Goal: Task Accomplishment & Management: Manage account settings

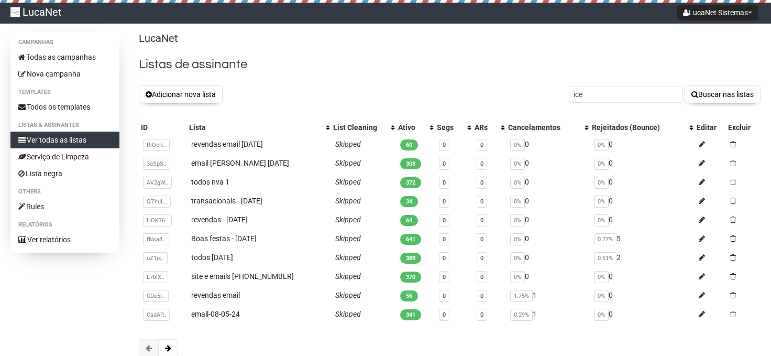
type input "ice"
click at [684, 85] on button "Buscar nas listas" at bounding box center [722, 94] width 76 height 18
click at [193, 101] on button "Adicionar nova lista" at bounding box center [181, 94] width 84 height 18
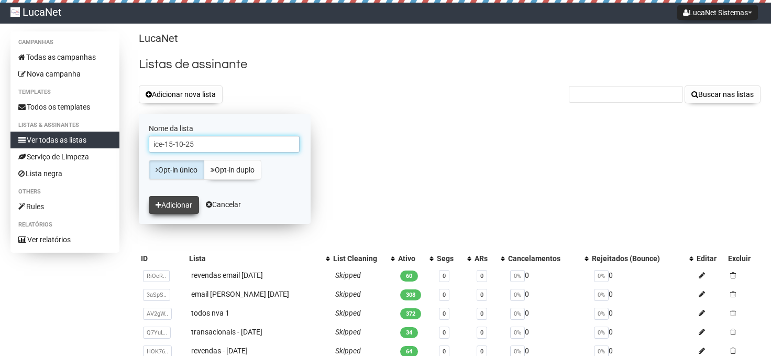
type input "ice-15-10-25"
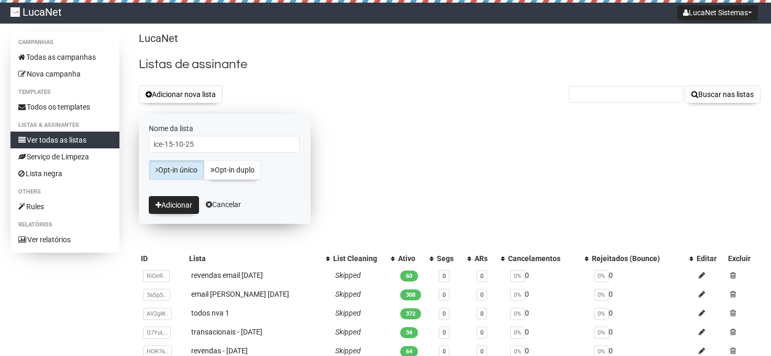
drag, startPoint x: 175, startPoint y: 207, endPoint x: 171, endPoint y: 192, distance: 15.6
click at [175, 207] on button "Adicionar" at bounding box center [174, 205] width 50 height 18
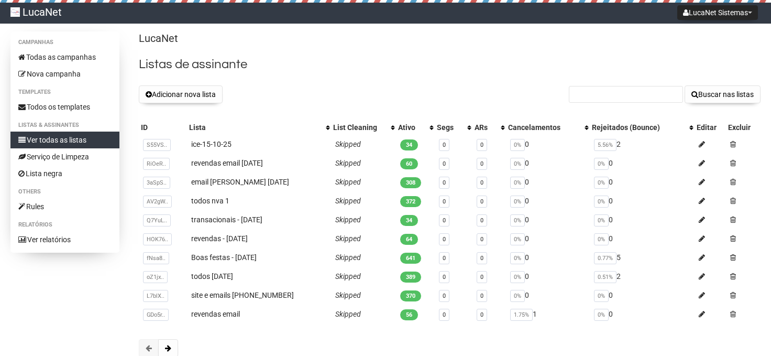
click at [221, 140] on link "ice-15-10-25" at bounding box center [211, 144] width 40 height 8
click at [594, 89] on input "text" at bounding box center [626, 94] width 114 height 17
click at [165, 88] on button "Adicionar nova lista" at bounding box center [181, 94] width 84 height 18
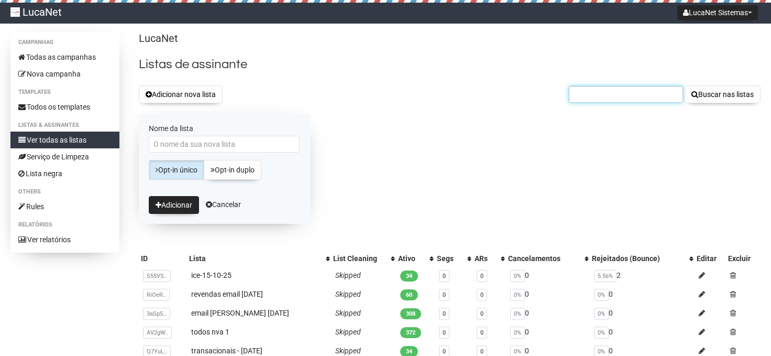
click at [644, 97] on input "text" at bounding box center [626, 94] width 114 height 17
type input "parce"
click at [684, 85] on button "Buscar nas listas" at bounding box center [722, 94] width 76 height 18
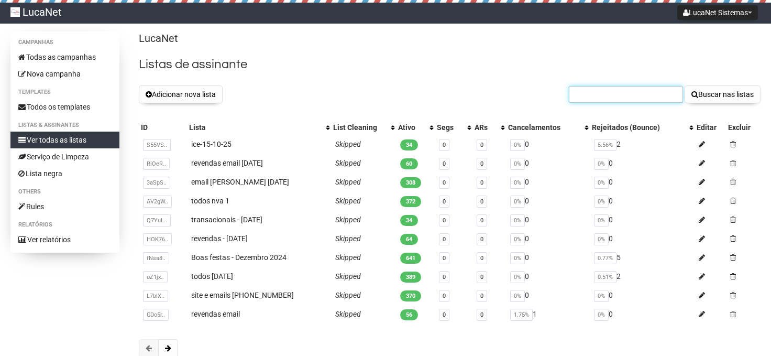
click at [627, 95] on input "text" at bounding box center [626, 94] width 114 height 17
type input "ice"
click at [684, 85] on button "Buscar nas listas" at bounding box center [722, 94] width 76 height 18
click at [175, 94] on button "Adicionar nova lista" at bounding box center [181, 94] width 84 height 18
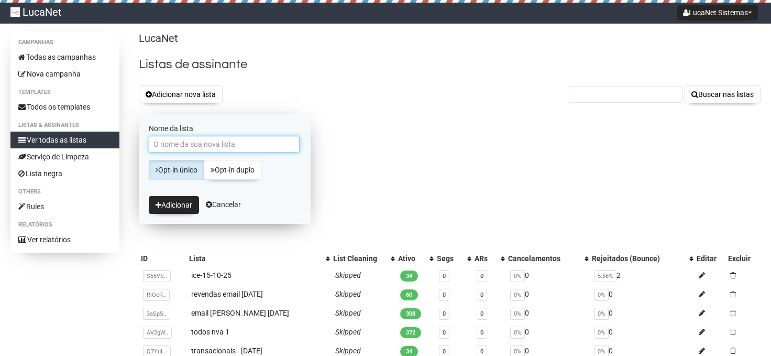
drag, startPoint x: 242, startPoint y: 140, endPoint x: 228, endPoint y: 139, distance: 13.6
click at [249, 136] on input "Nome da lista" at bounding box center [224, 144] width 151 height 17
type input "ice parceiros"
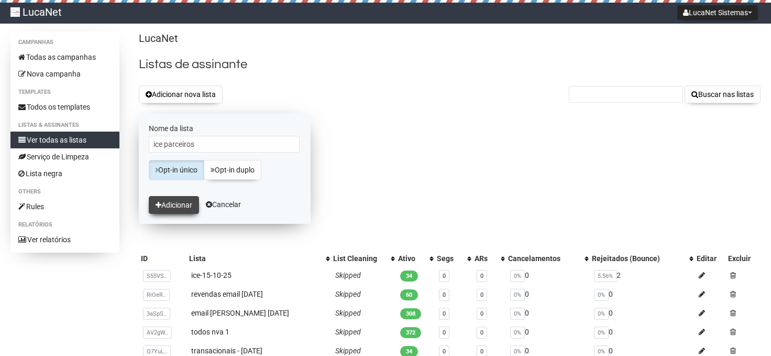
click at [172, 206] on button "Adicionar" at bounding box center [174, 205] width 50 height 18
